Goal: Communication & Community: Answer question/provide support

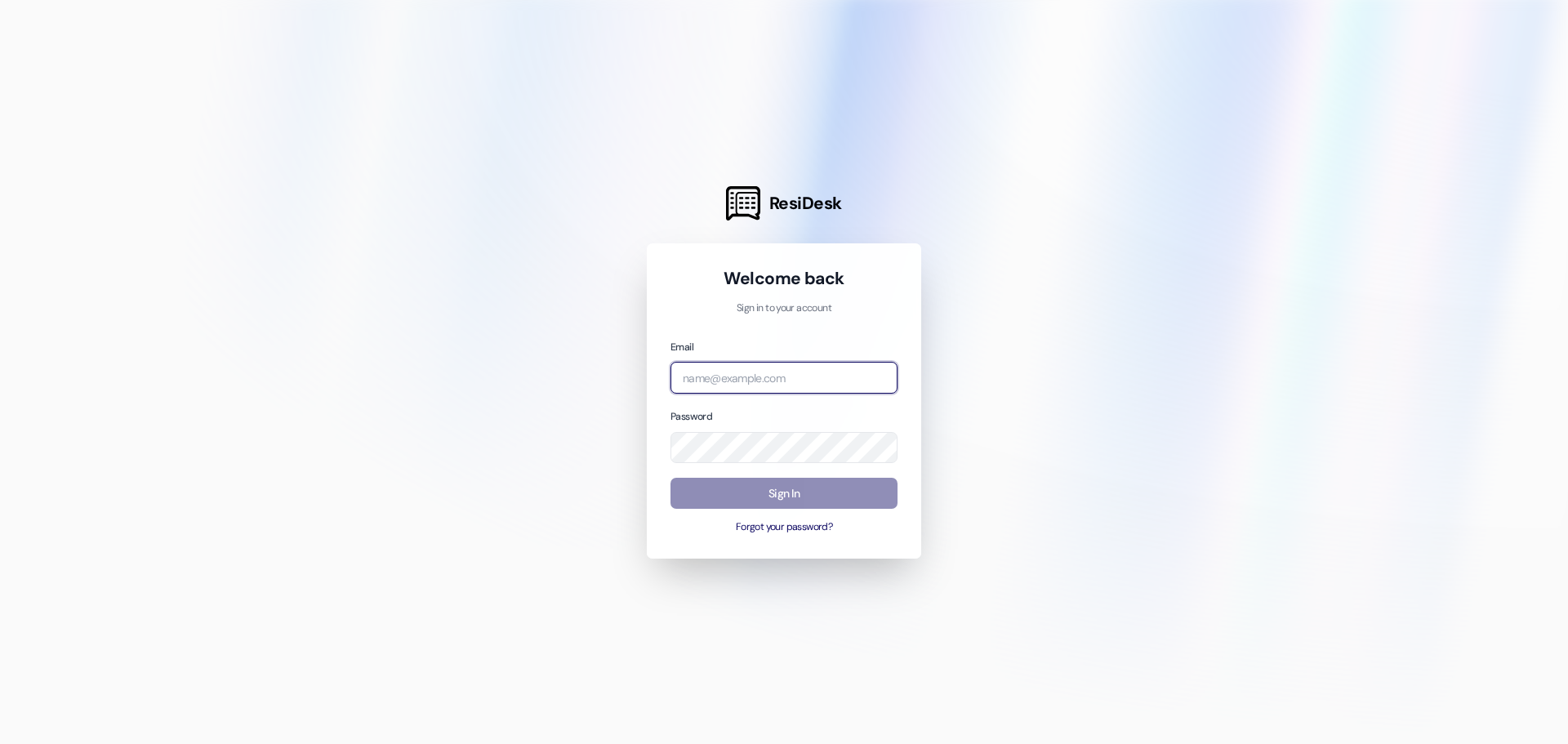
type input "[EMAIL_ADDRESS][DOMAIN_NAME]"
click at [831, 501] on button "Sign In" at bounding box center [784, 493] width 227 height 32
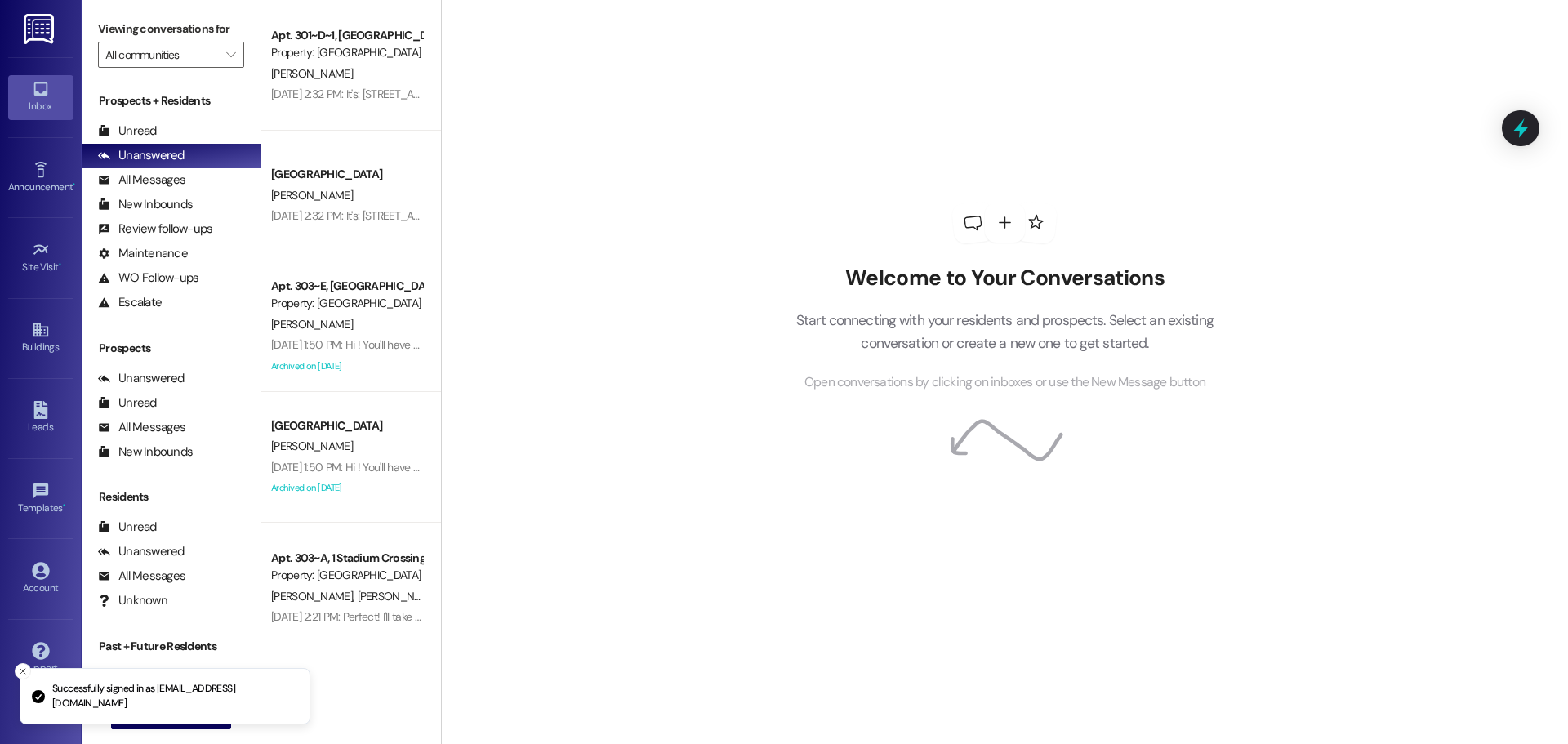
drag, startPoint x: 27, startPoint y: 676, endPoint x: 61, endPoint y: 676, distance: 34.0
click at [27, 676] on icon "Close toast" at bounding box center [23, 672] width 10 height 10
click at [211, 706] on button " New Message" at bounding box center [172, 716] width 121 height 26
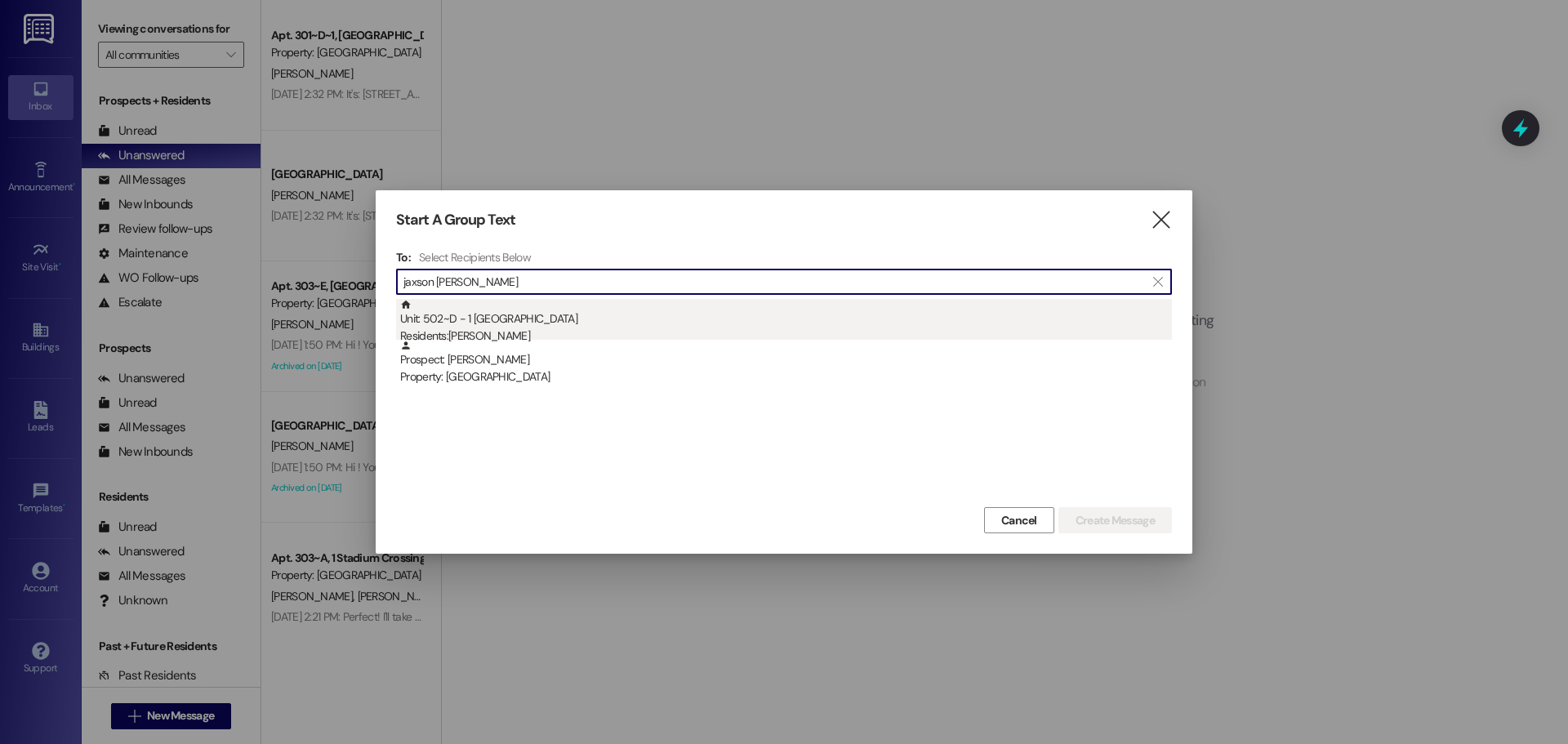
type input "jaxson [PERSON_NAME]"
click at [624, 334] on div "Residents: [PERSON_NAME]" at bounding box center [786, 335] width 771 height 17
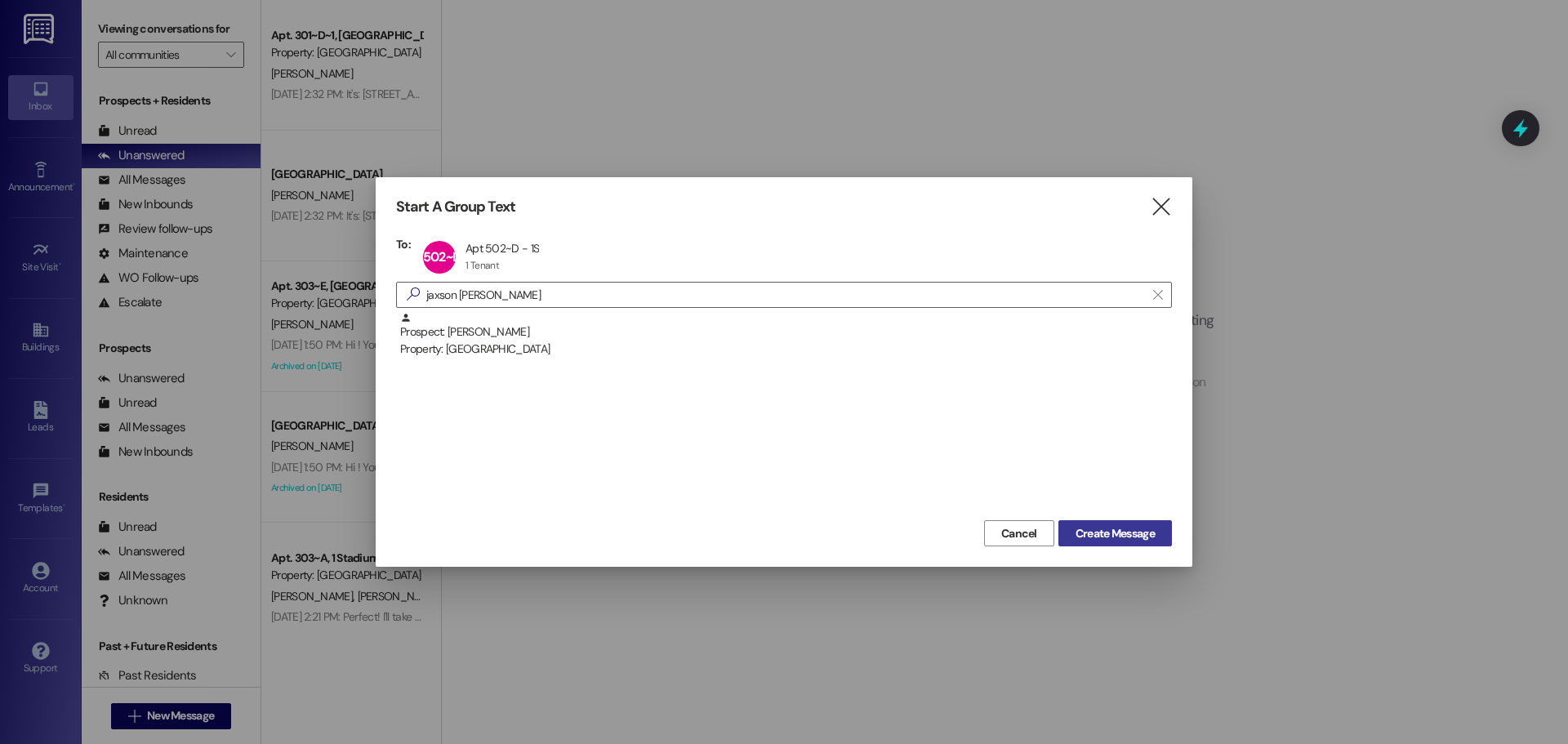
click at [1108, 531] on span "Create Message" at bounding box center [1114, 533] width 79 height 17
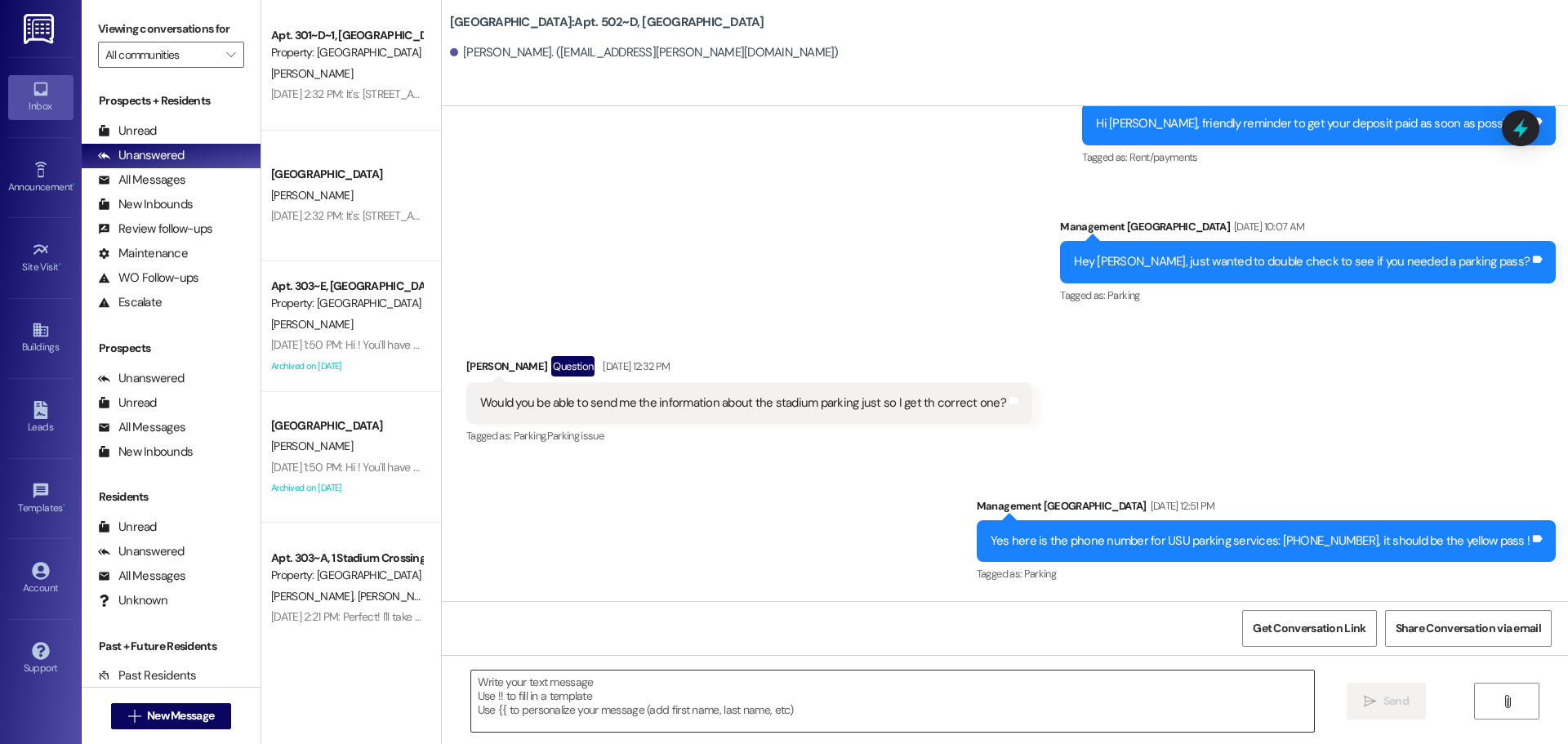
click at [900, 715] on textarea at bounding box center [892, 702] width 842 height 61
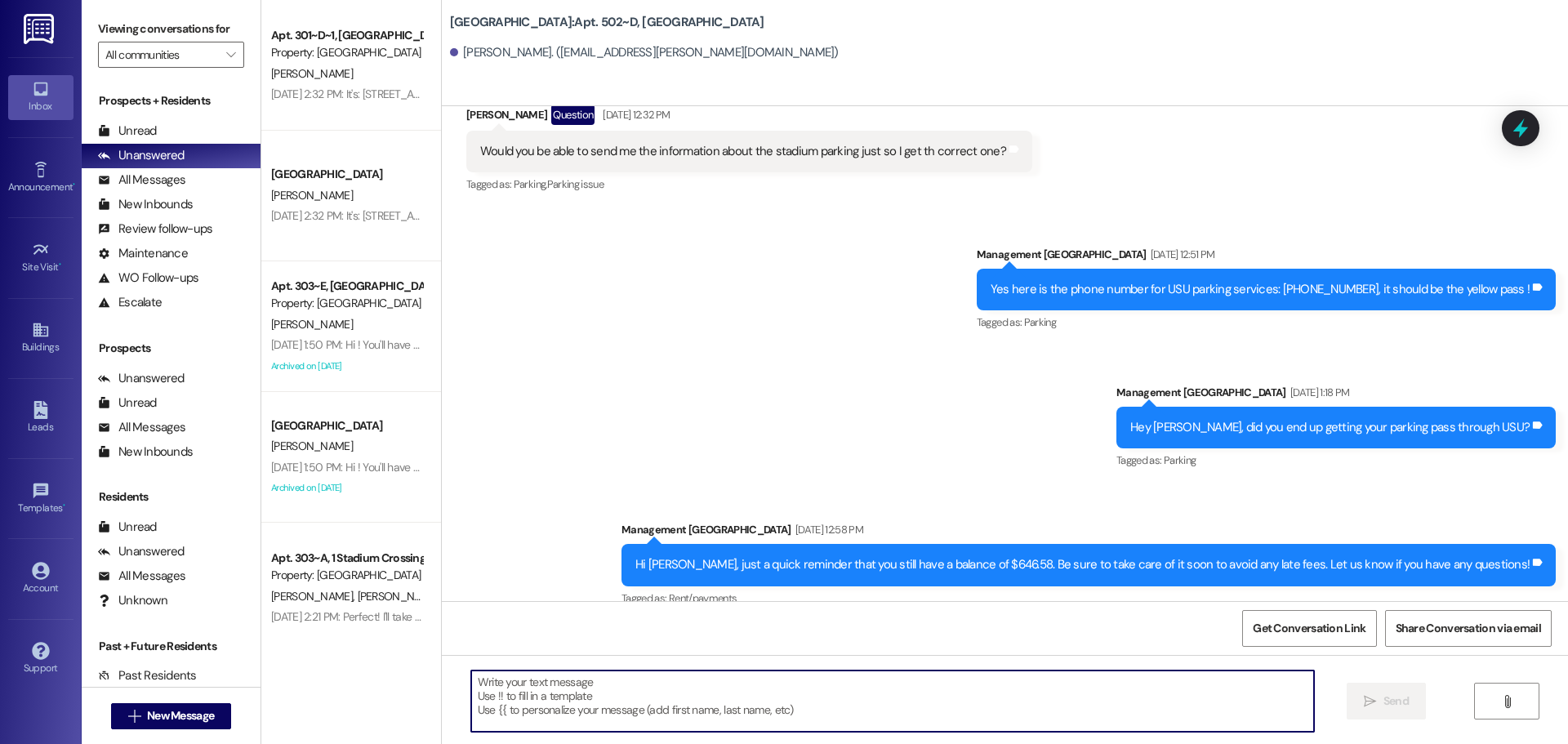
click at [900, 715] on textarea at bounding box center [892, 702] width 842 height 61
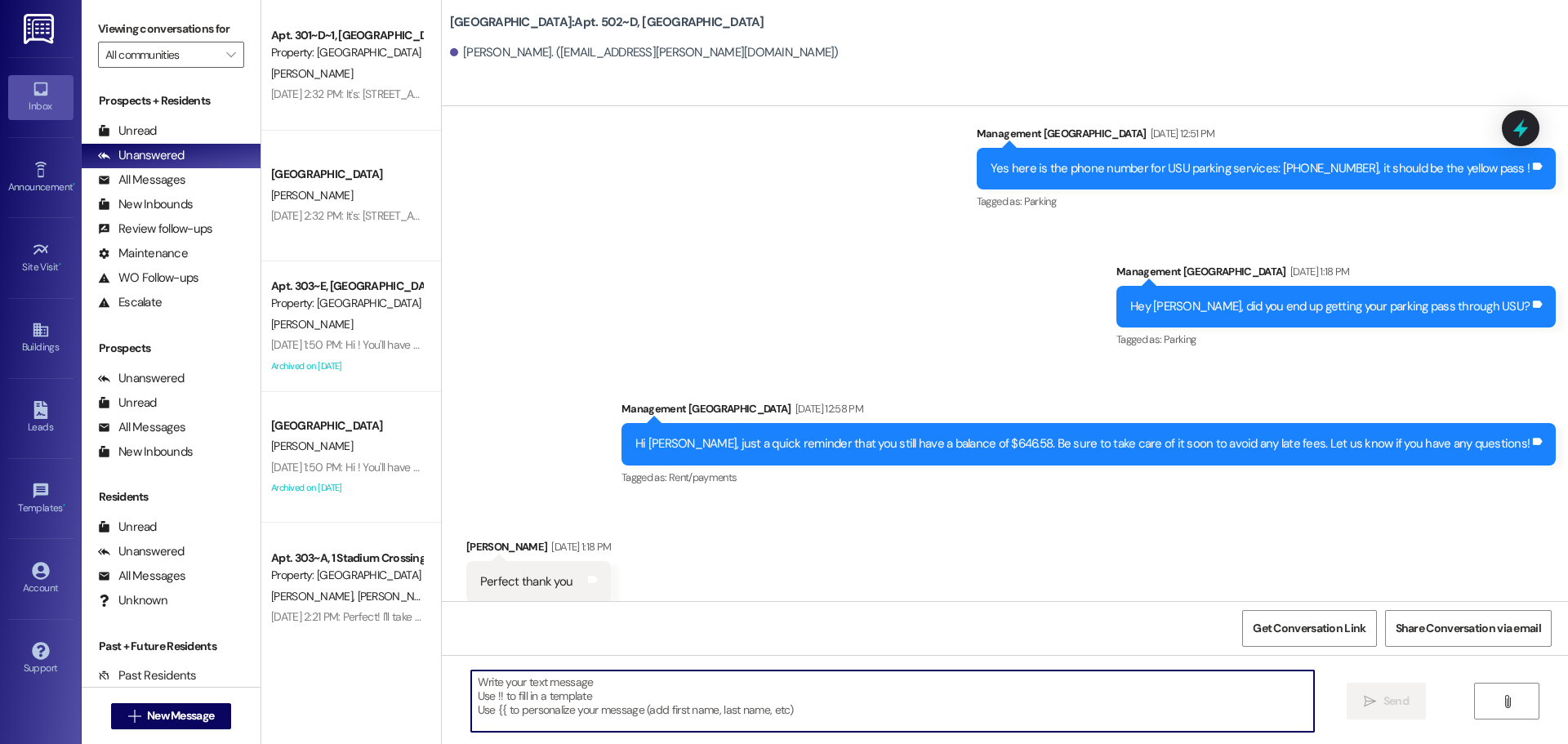
scroll to position [4339, 0]
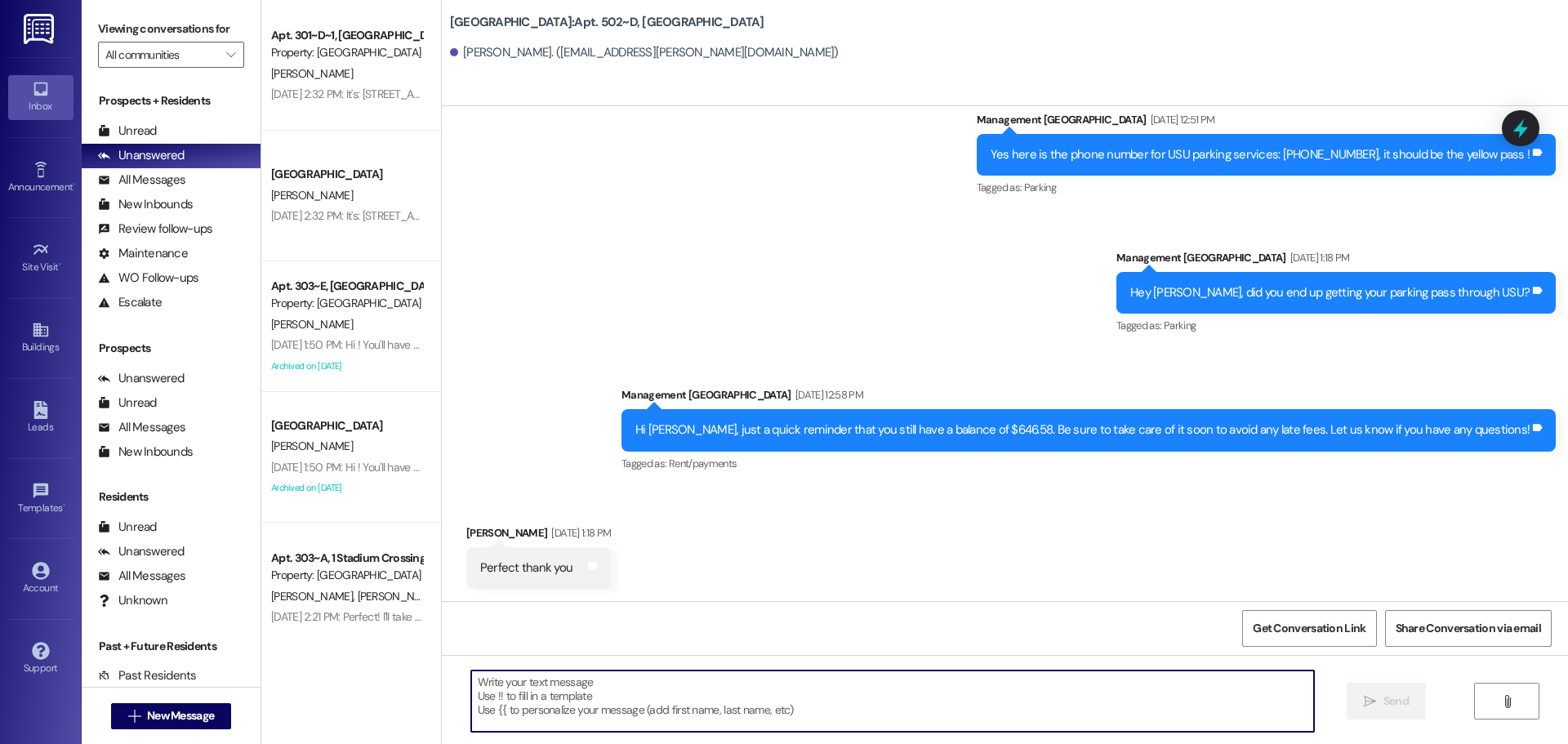
paste textarea "[EMAIL_ADDRESS][DOMAIN_NAME]"
type textarea "[EMAIL_ADDRESS][DOMAIN_NAME]"
click at [1384, 704] on span "Send" at bounding box center [1396, 701] width 26 height 17
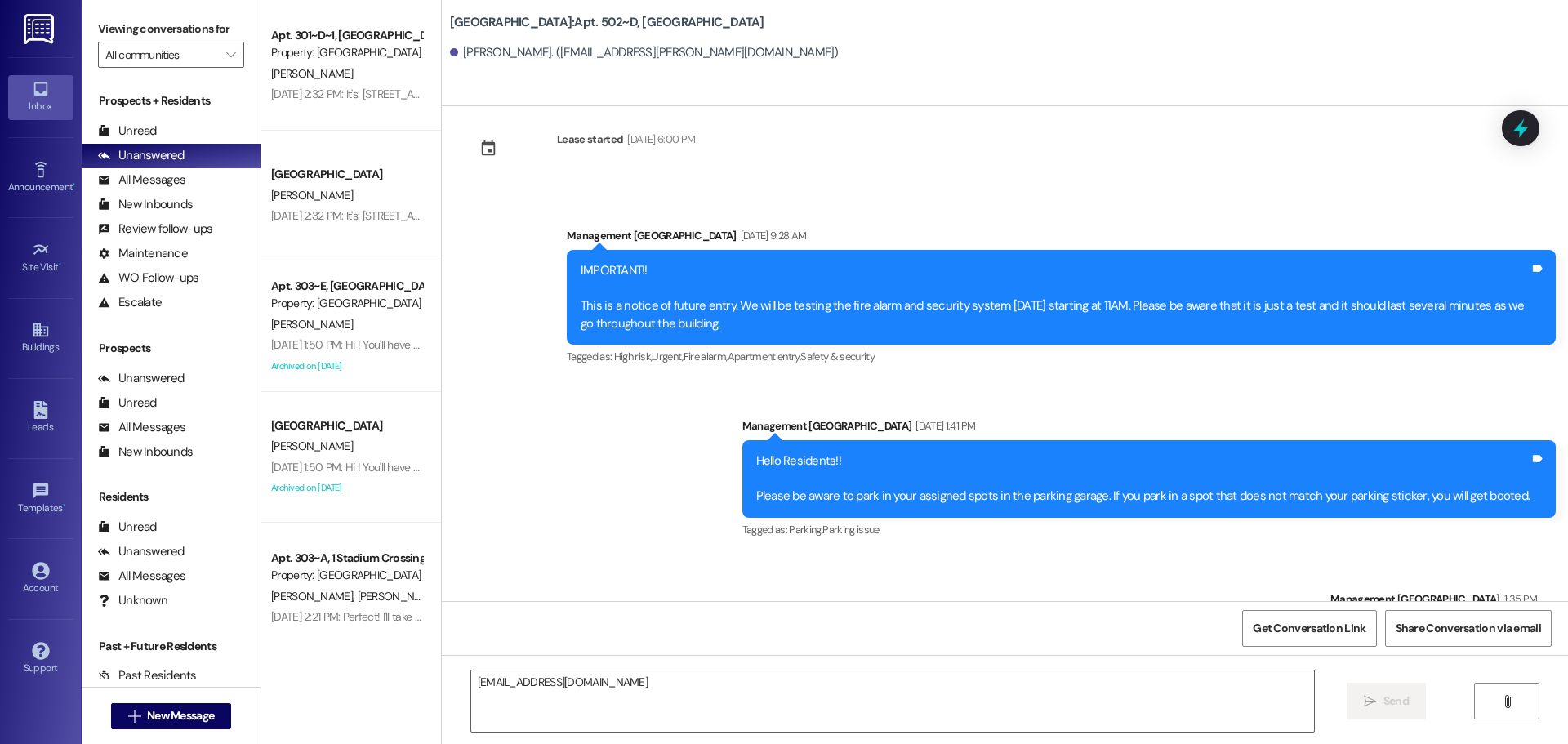
scroll to position [4913, 0]
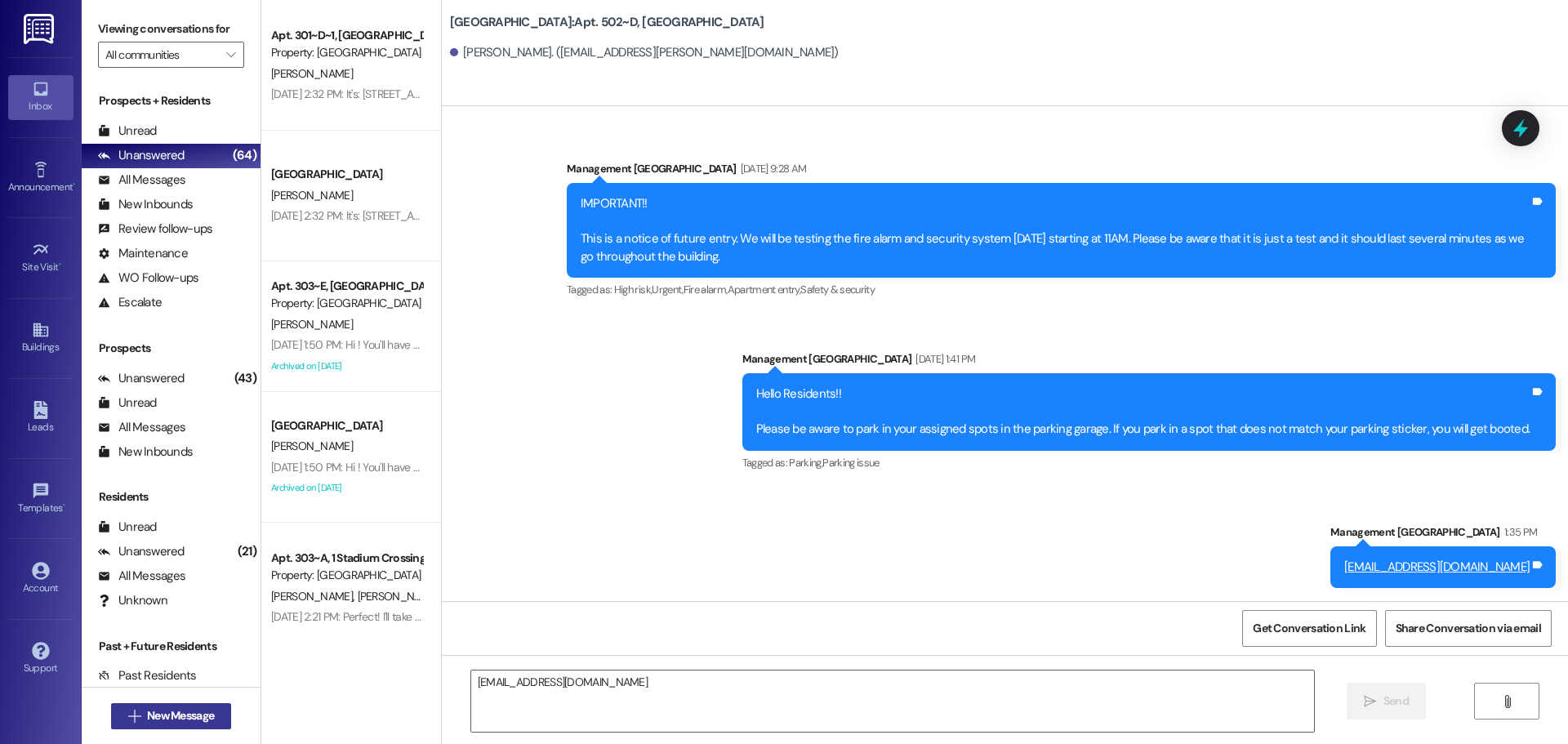
click at [187, 713] on span "New Message" at bounding box center [180, 715] width 67 height 17
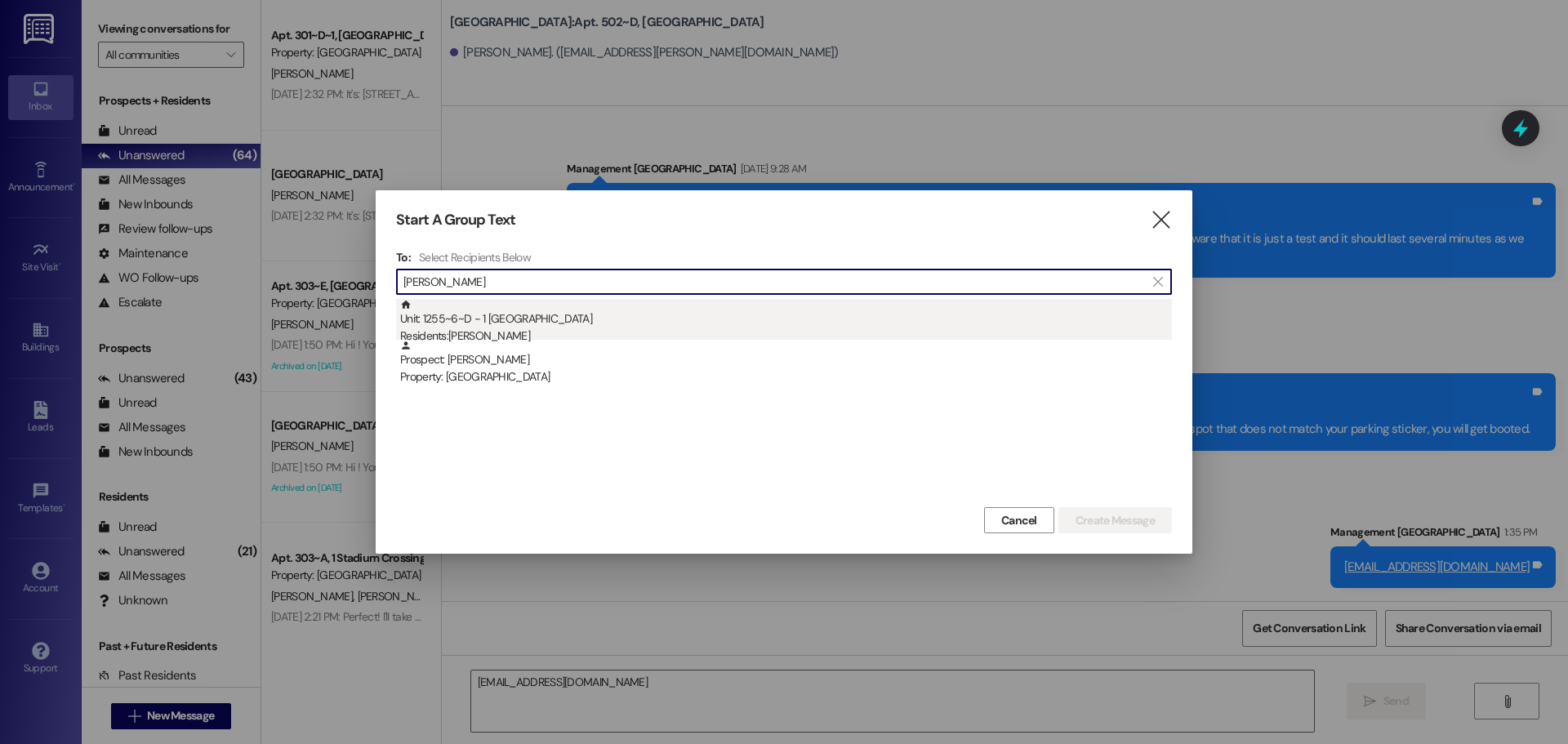
type input "[PERSON_NAME]"
click at [534, 313] on div "Unit: 1255~6~D - 1 Stadium Crossing Residents: [PERSON_NAME]" at bounding box center [786, 322] width 771 height 46
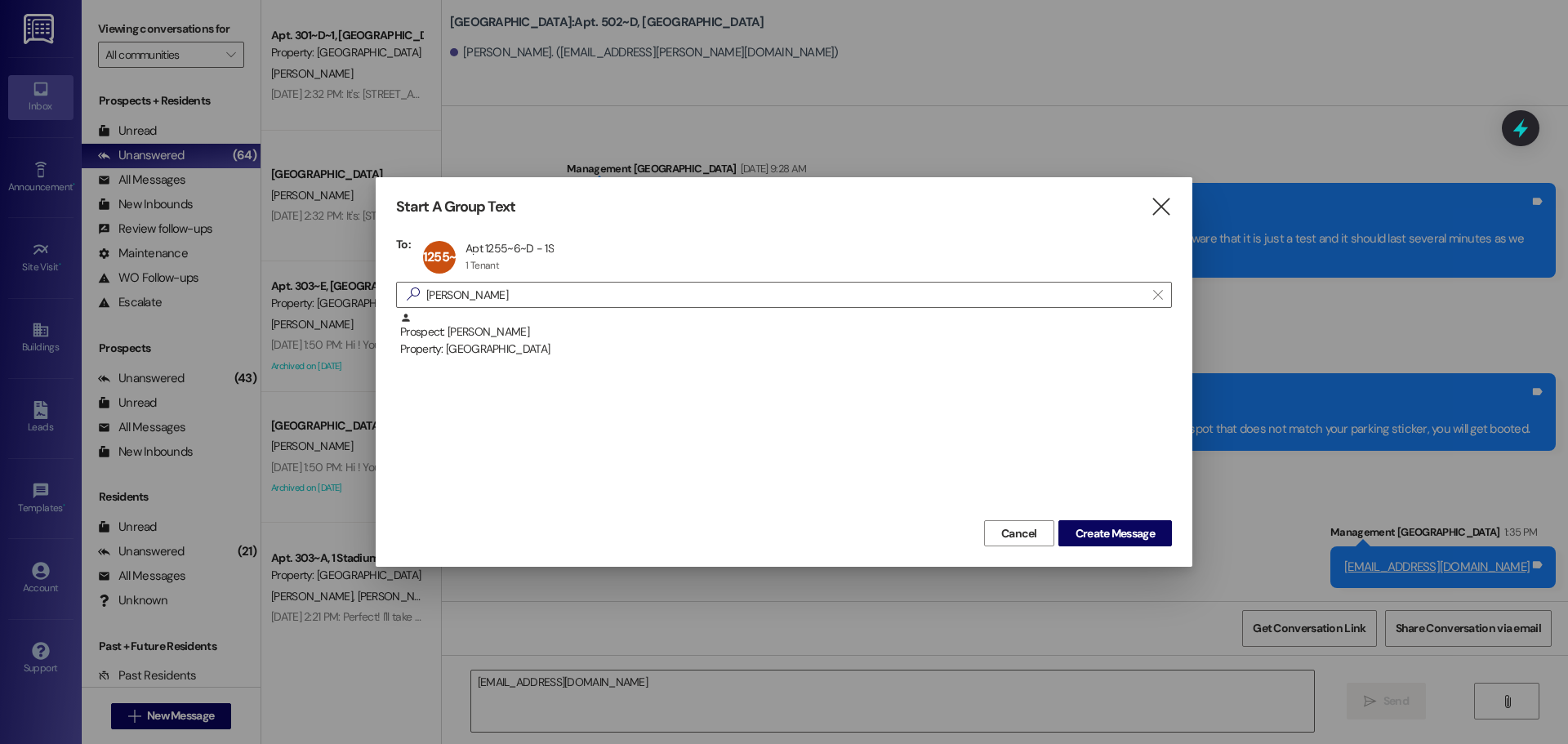
click at [1106, 548] on div "Start A Group Text  To: 1255~6~D Apt 1255~6~D - 1S Apt 1255~6~D - 1S 1 Tenant …" at bounding box center [784, 372] width 817 height 390
click at [1119, 537] on span "Create Message" at bounding box center [1114, 533] width 79 height 17
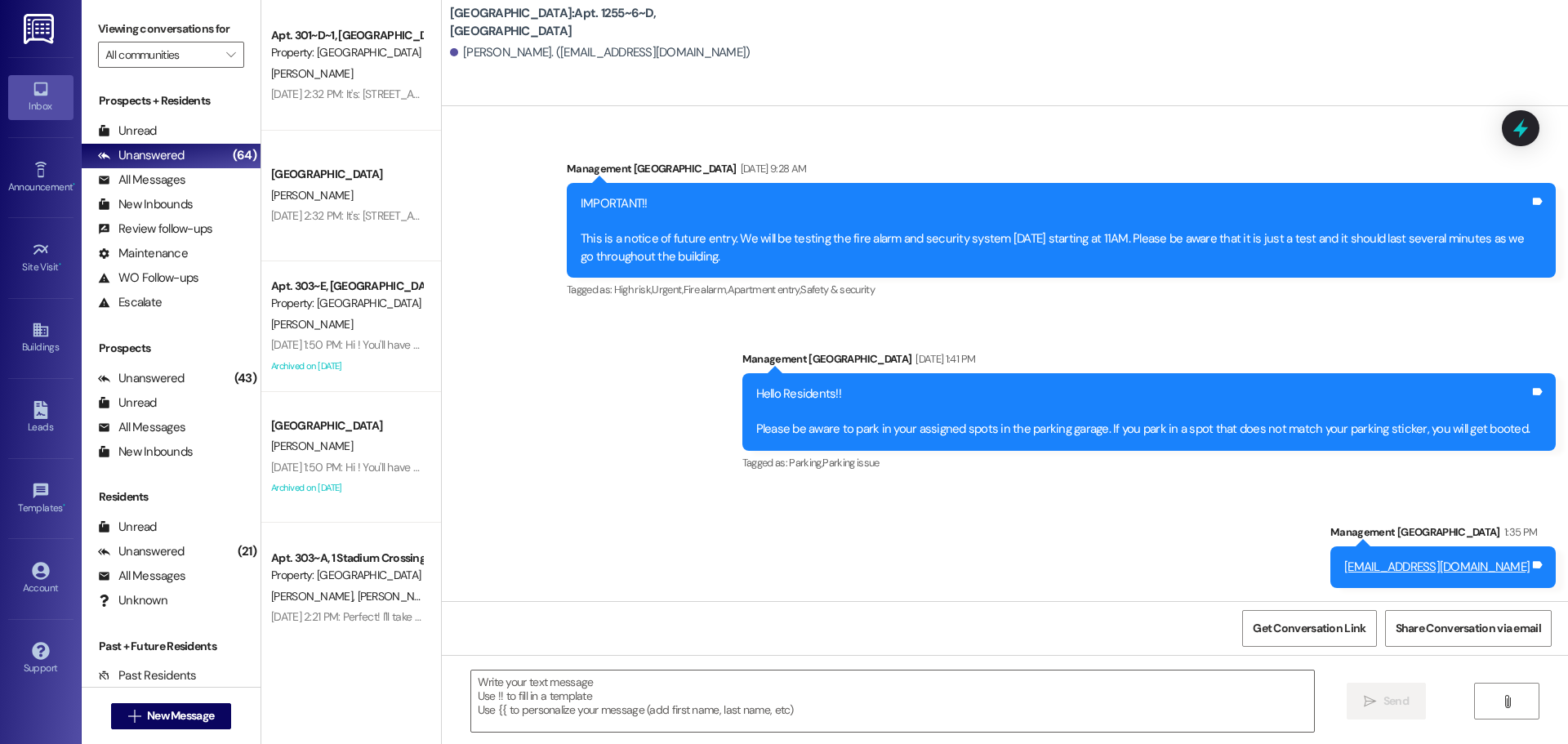
scroll to position [2561, 0]
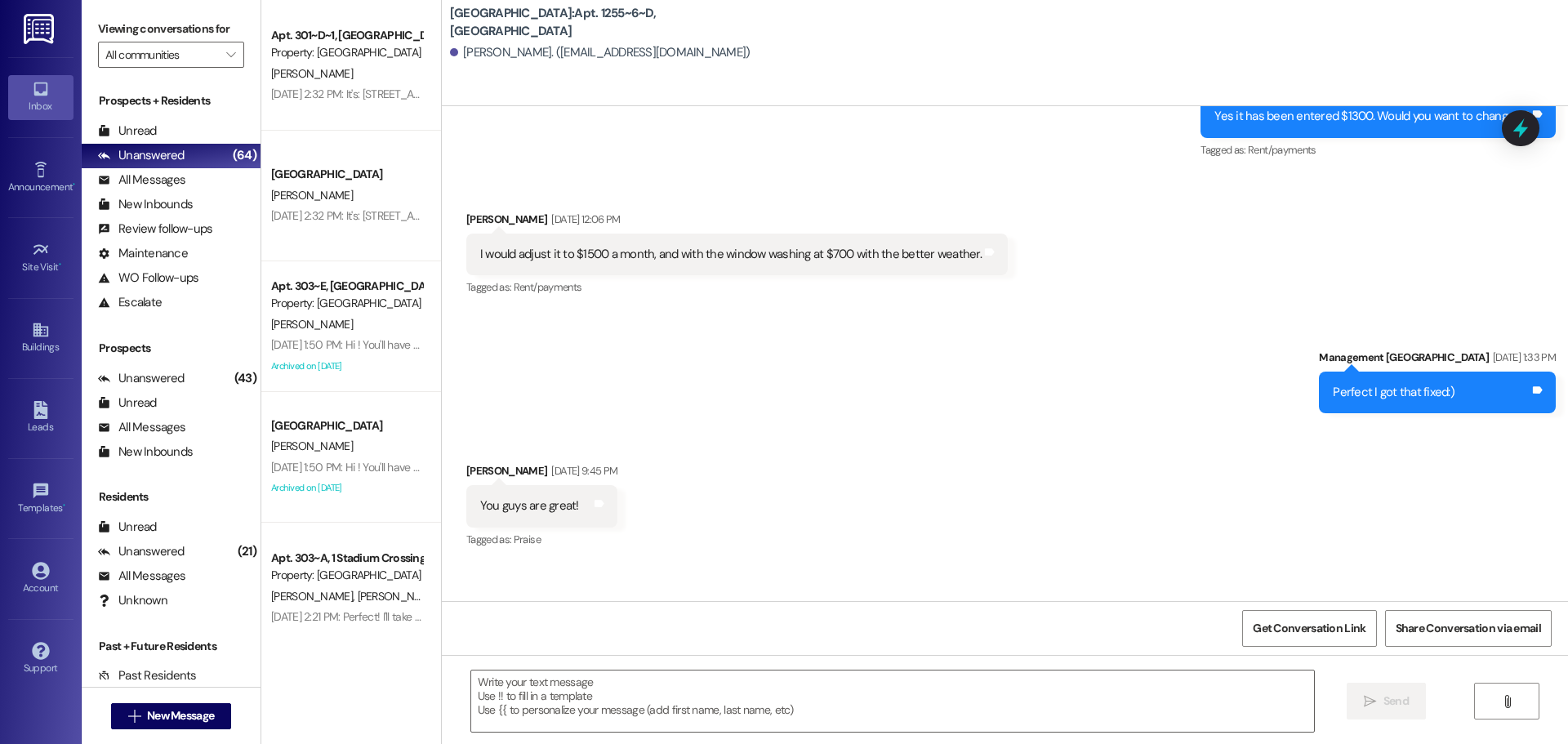
click at [1038, 714] on textarea at bounding box center [892, 702] width 842 height 61
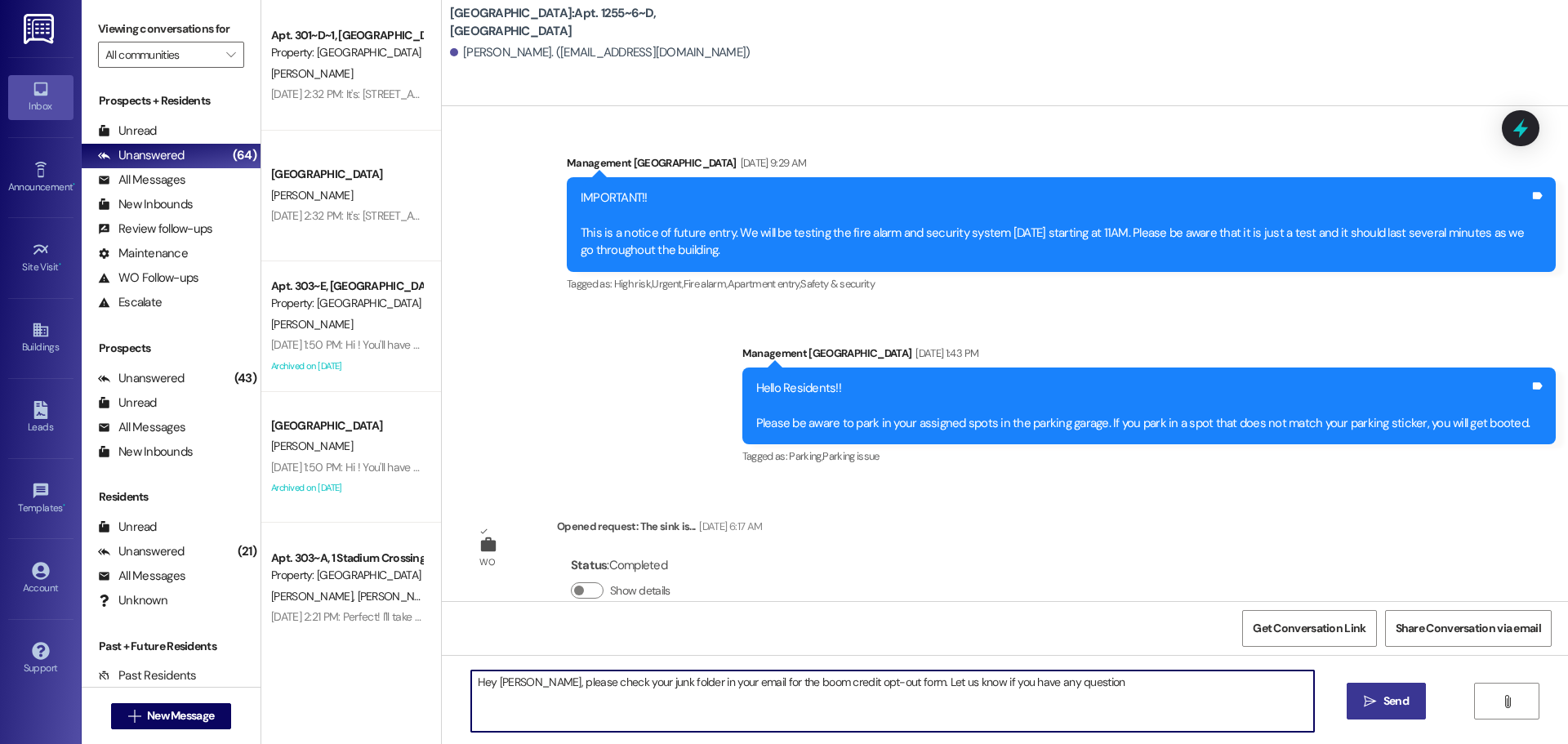
type textarea "Hey [PERSON_NAME], please check your junk folder in your email for the boom cre…"
